Goal: Task Accomplishment & Management: Complete application form

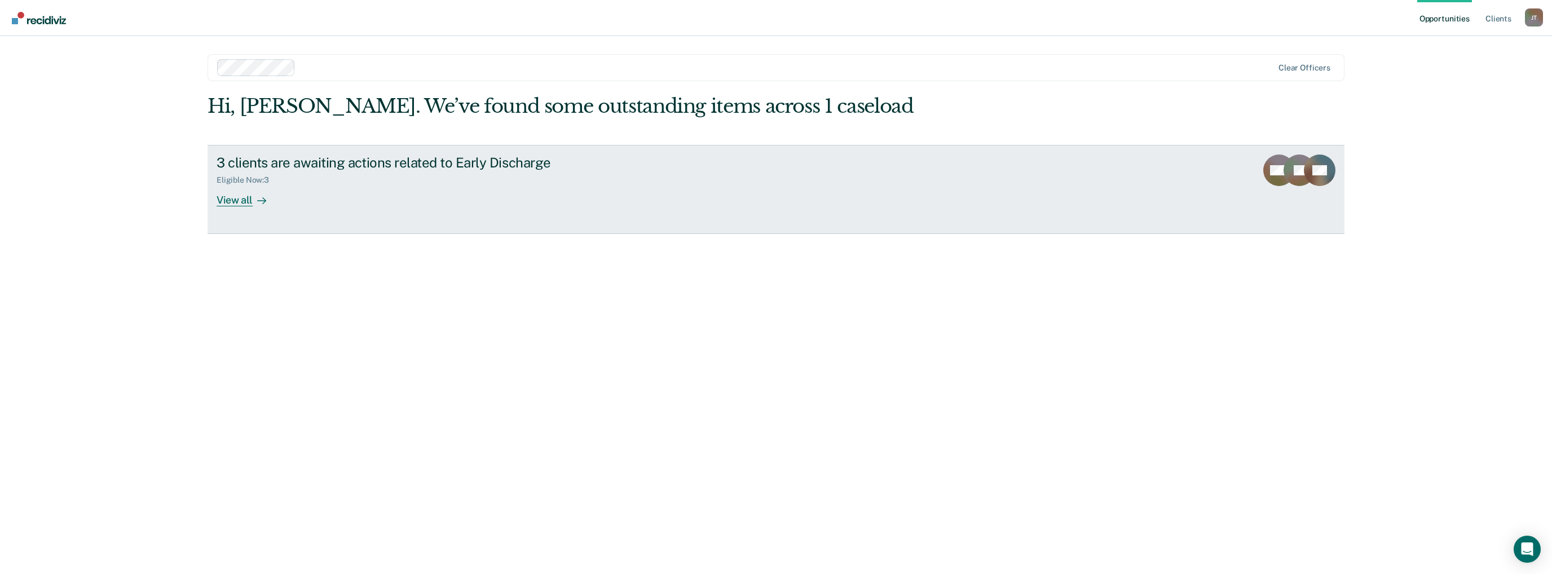
click at [245, 197] on div "View all" at bounding box center [248, 195] width 63 height 22
click at [250, 199] on div "View all" at bounding box center [248, 195] width 63 height 22
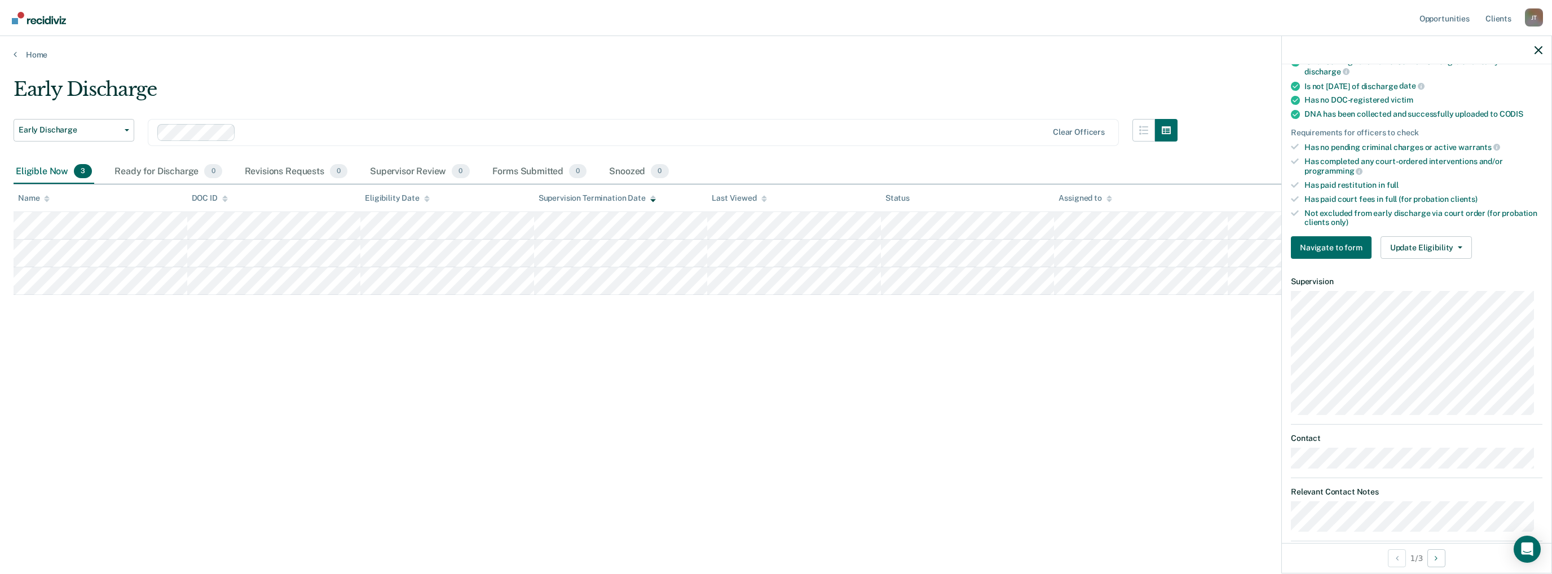
scroll to position [233, 0]
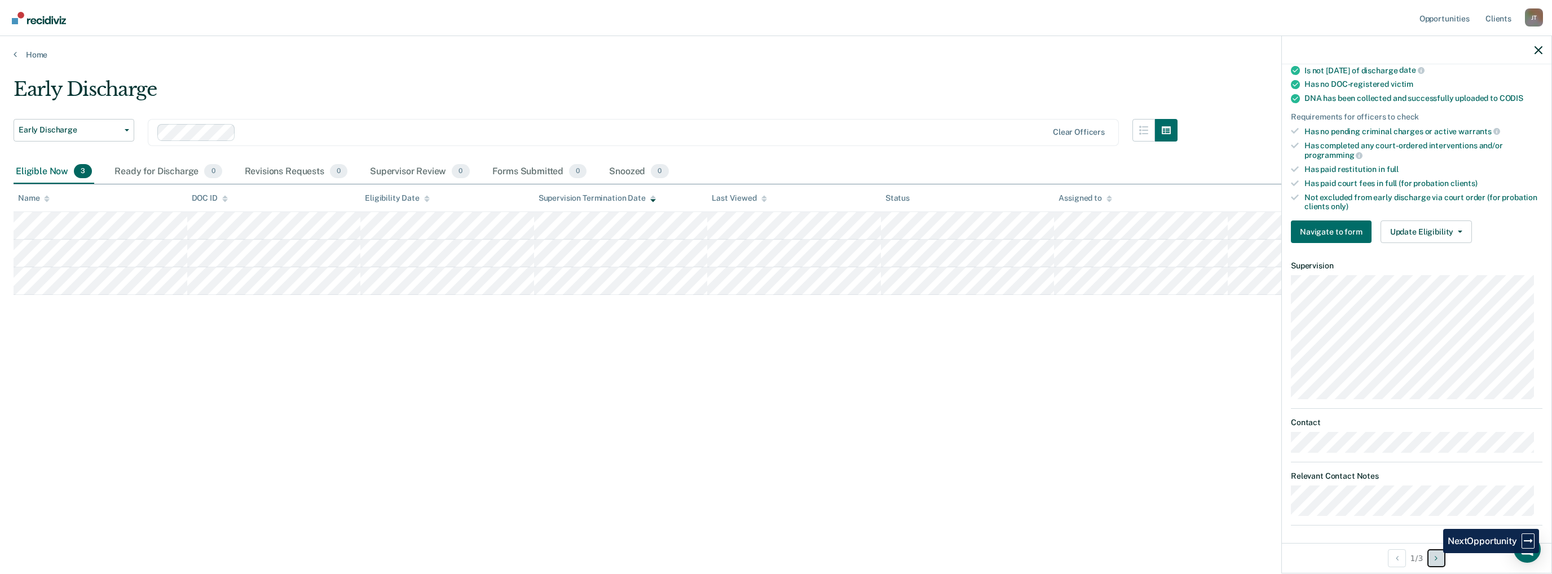
click at [1435, 553] on button "Next Opportunity" at bounding box center [1436, 558] width 18 height 18
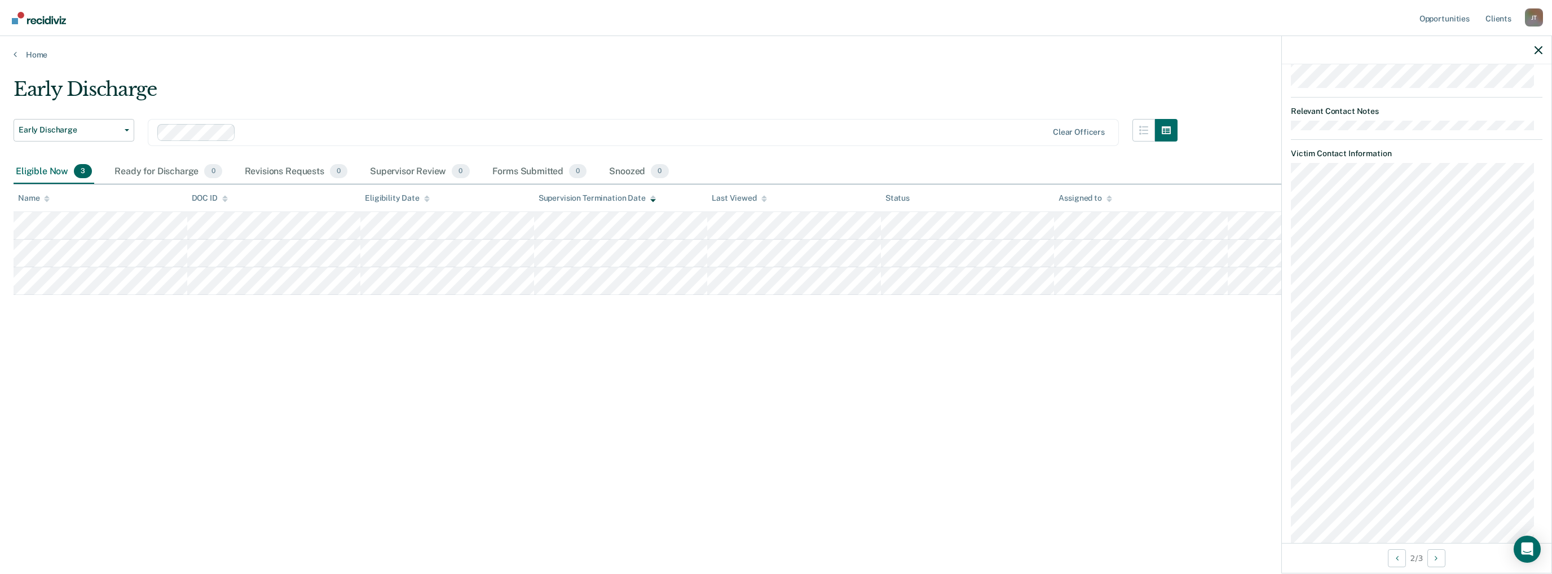
scroll to position [612, 0]
click at [1435, 556] on button "Next Opportunity" at bounding box center [1436, 558] width 18 height 18
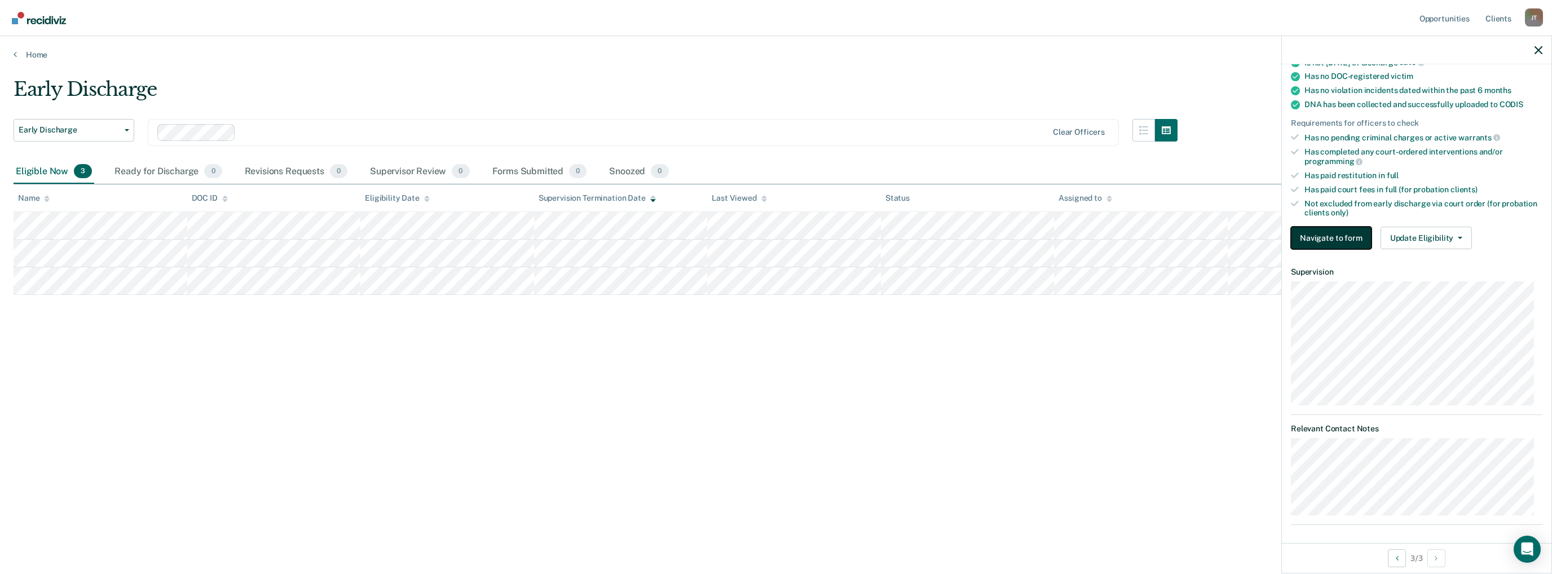
click at [1347, 232] on button "Navigate to form" at bounding box center [1331, 238] width 81 height 23
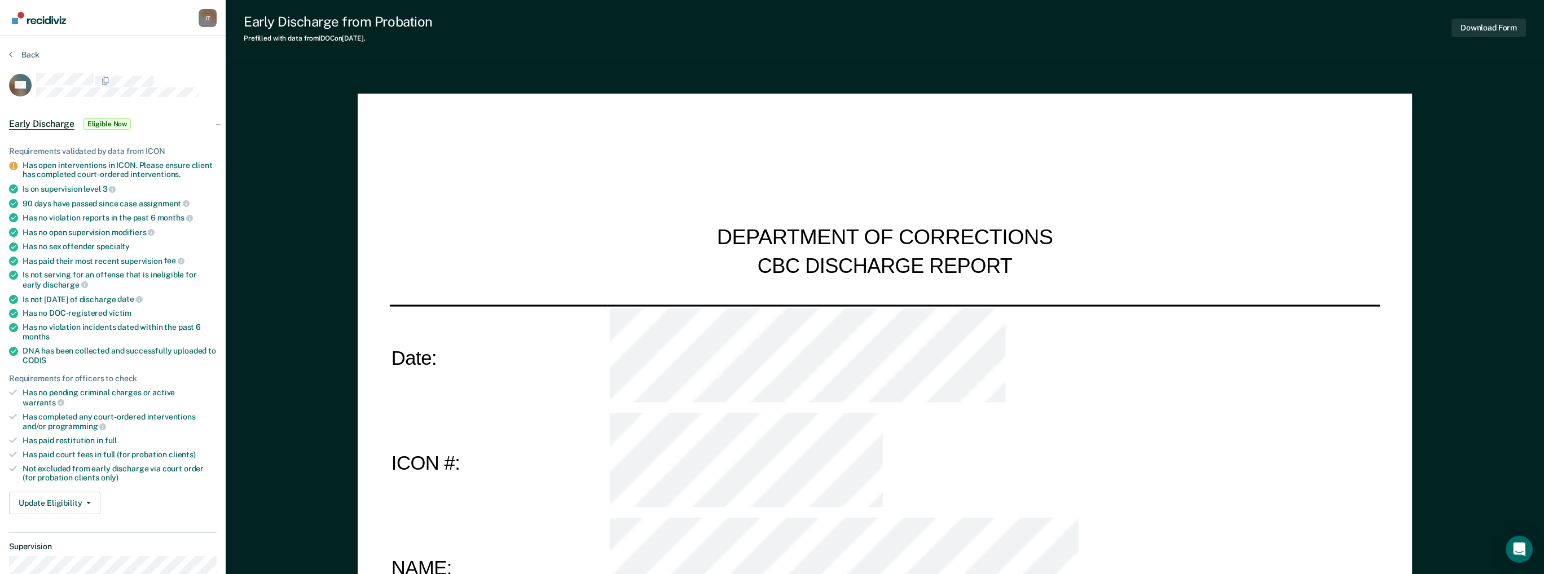
type textarea "x"
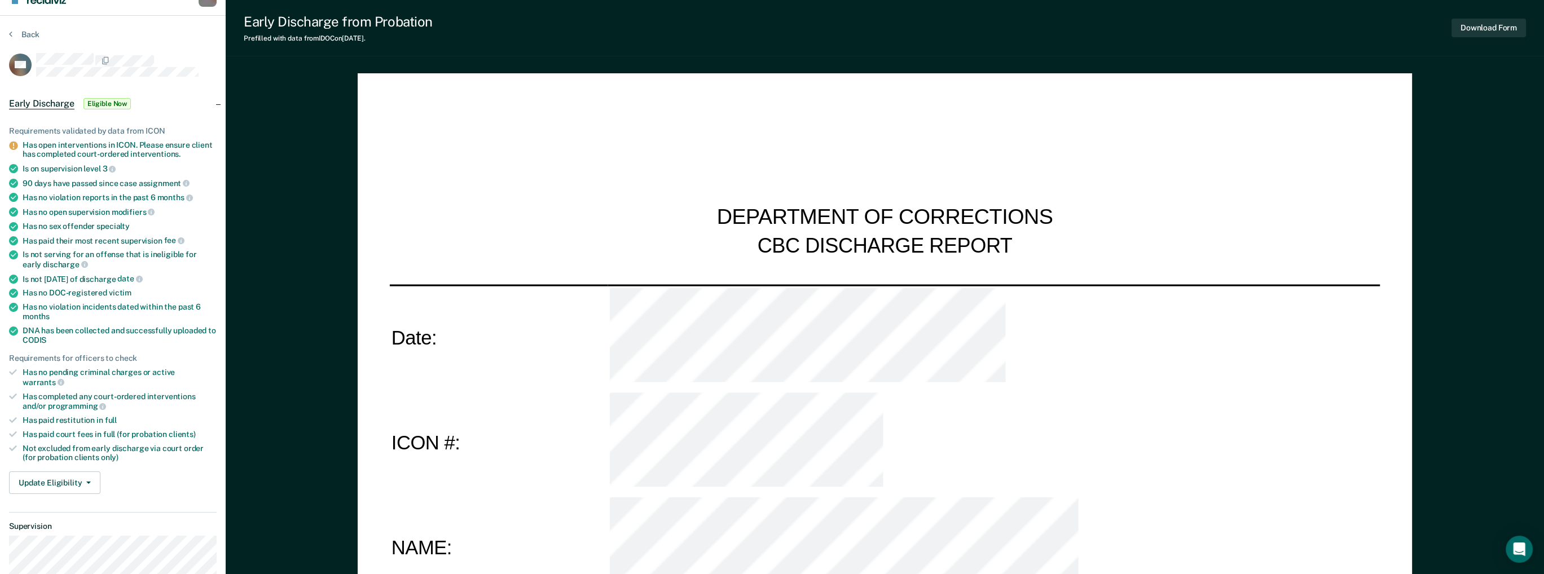
scroll to position [14, 0]
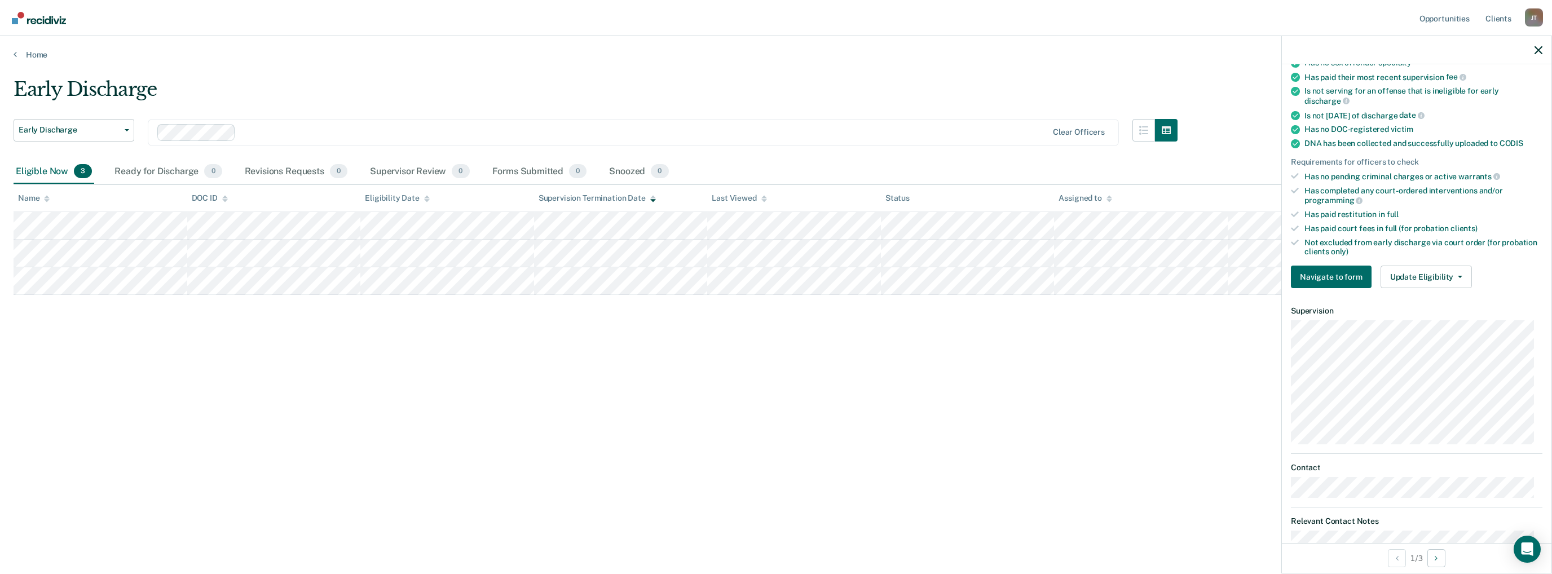
scroll to position [191, 0]
click at [1438, 554] on icon "Next Opportunity" at bounding box center [1436, 558] width 3 height 8
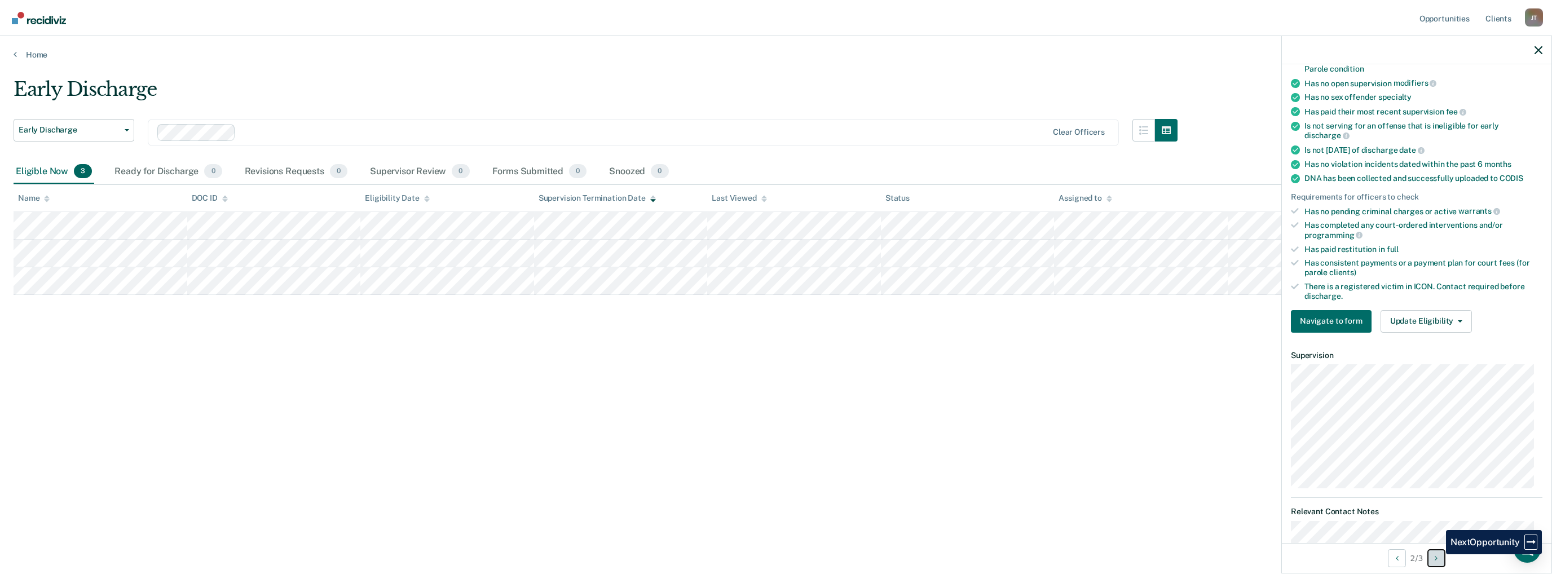
scroll to position [229, 0]
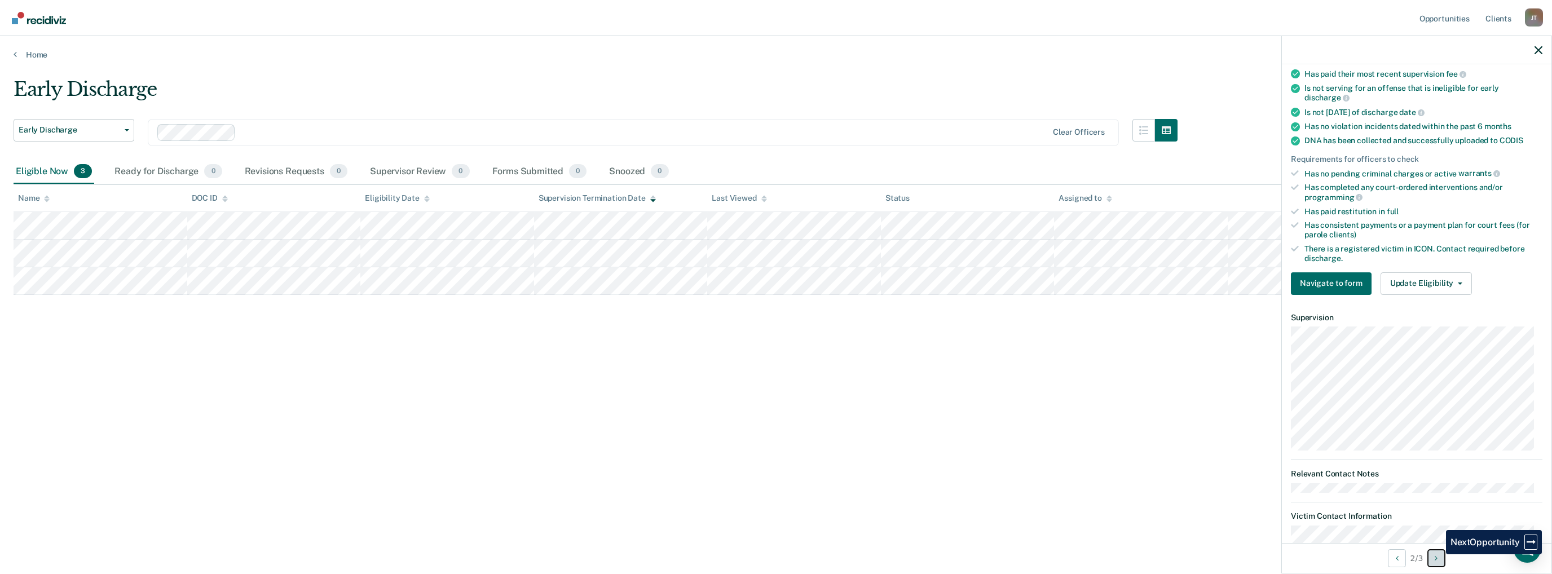
click at [1438, 554] on icon "Next Opportunity" at bounding box center [1436, 558] width 3 height 8
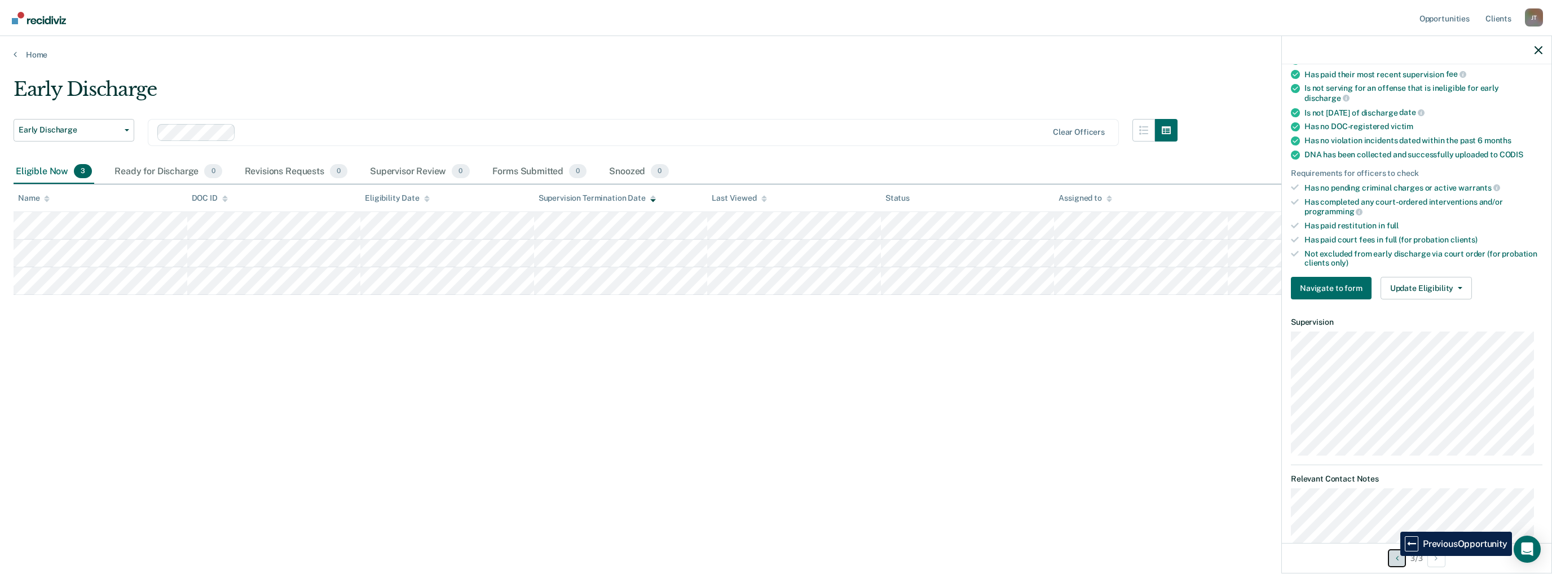
click at [1392, 556] on button "Previous Opportunity" at bounding box center [1397, 558] width 18 height 18
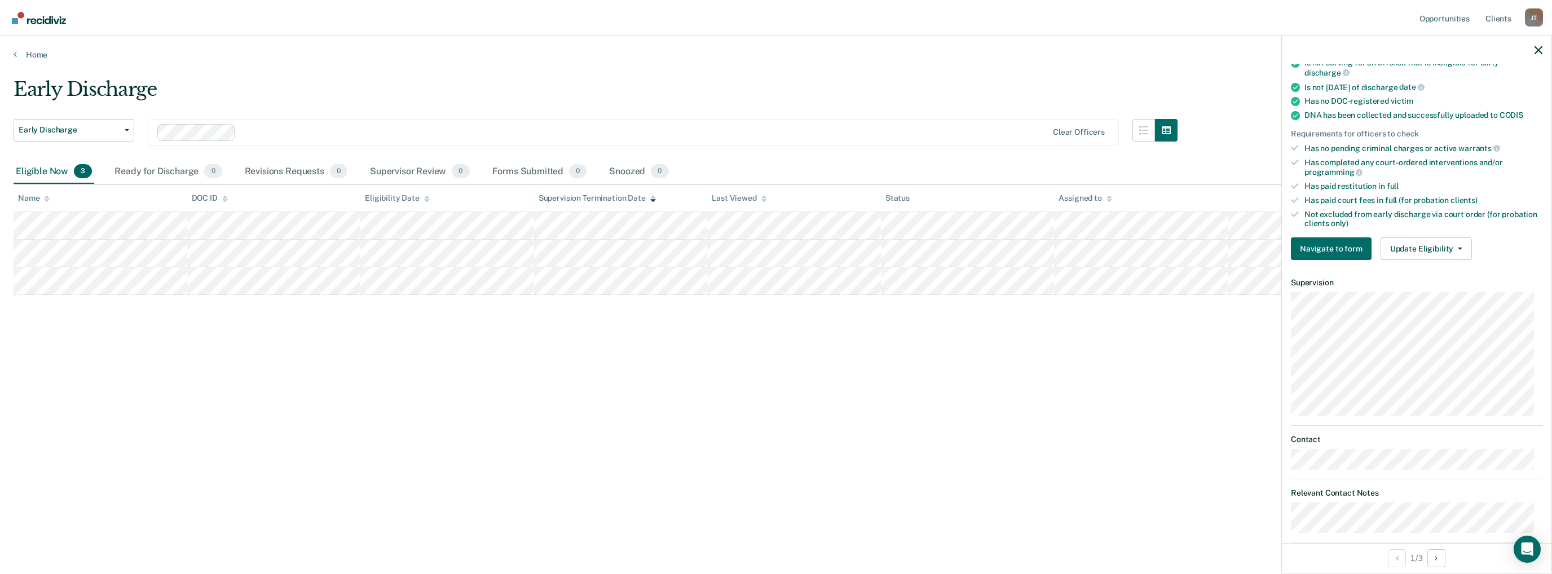
scroll to position [233, 0]
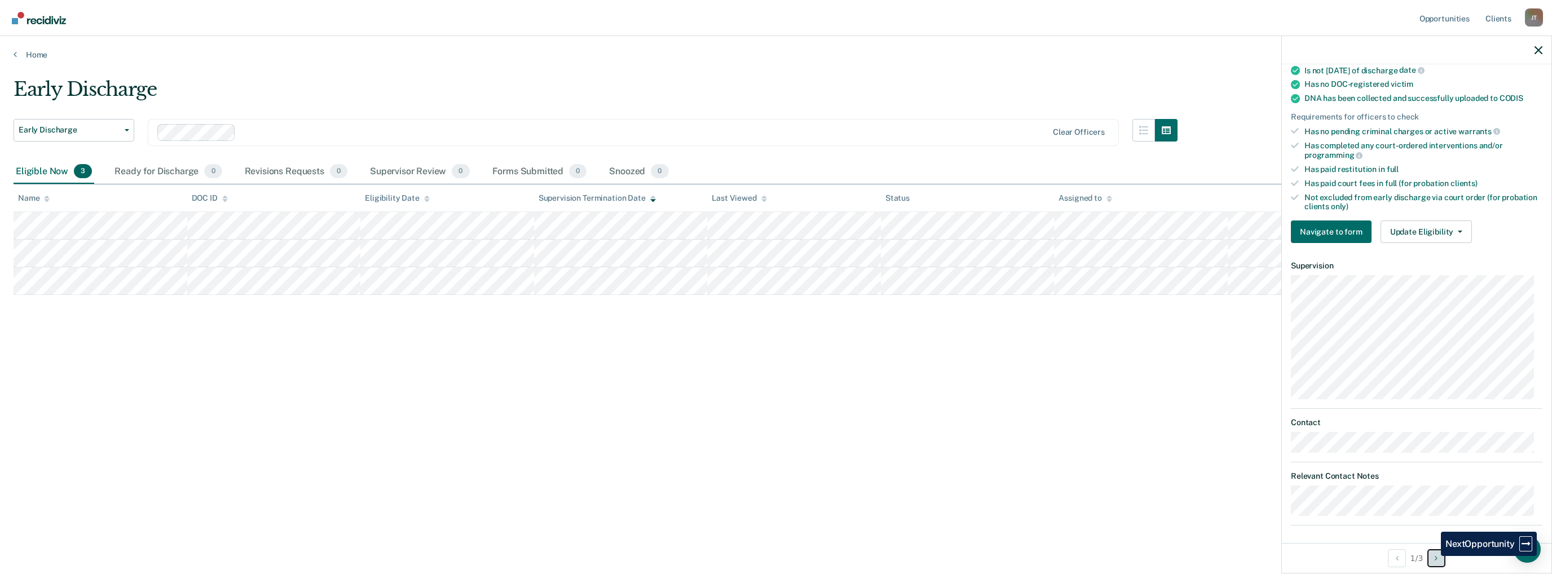
click at [1433, 557] on button "Next Opportunity" at bounding box center [1436, 558] width 18 height 18
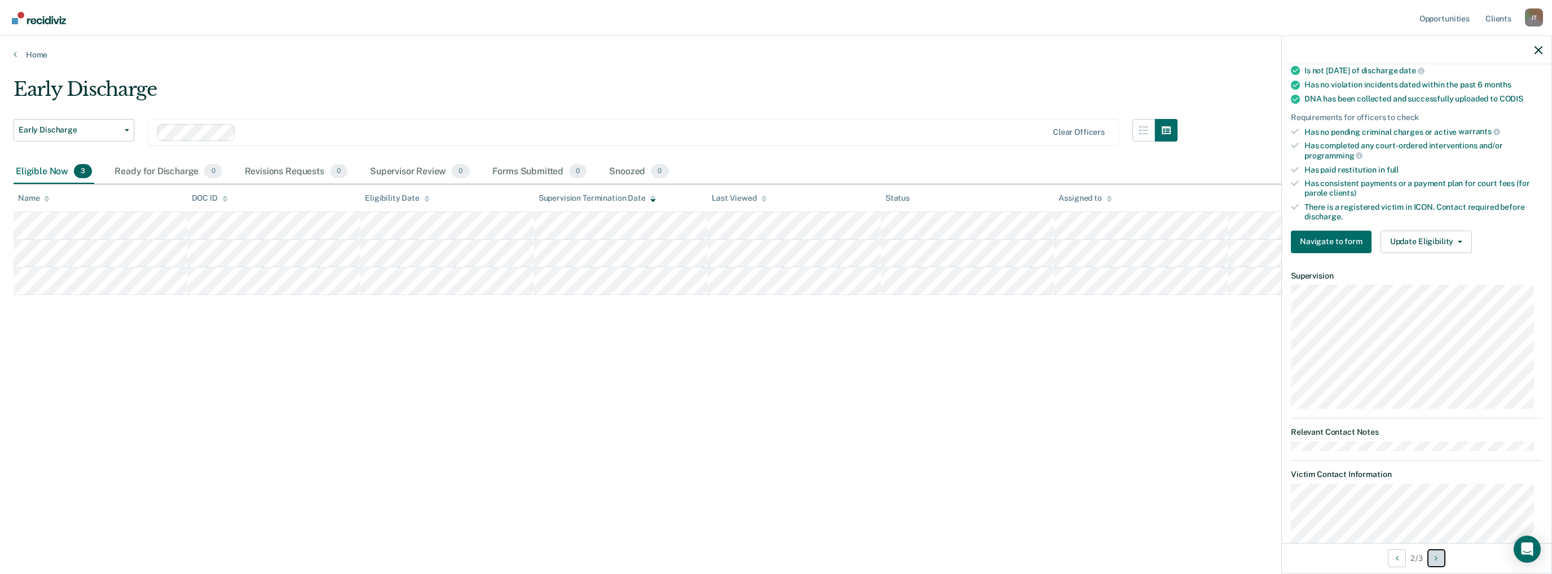
scroll to position [612, 0]
